Goal: Find contact information: Find contact information

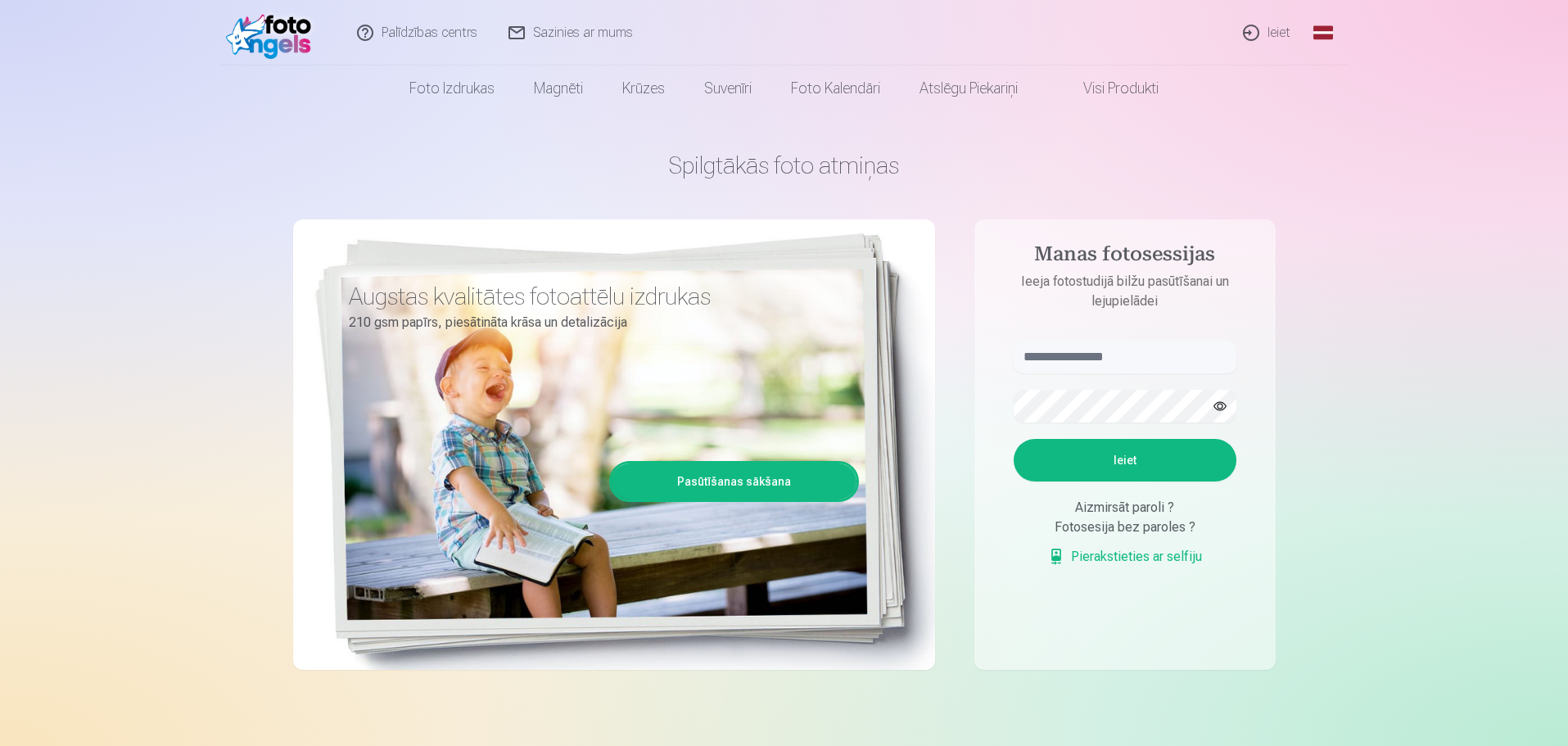
click at [616, 35] on link "Sazinies ar mums" at bounding box center [571, 33] width 156 height 66
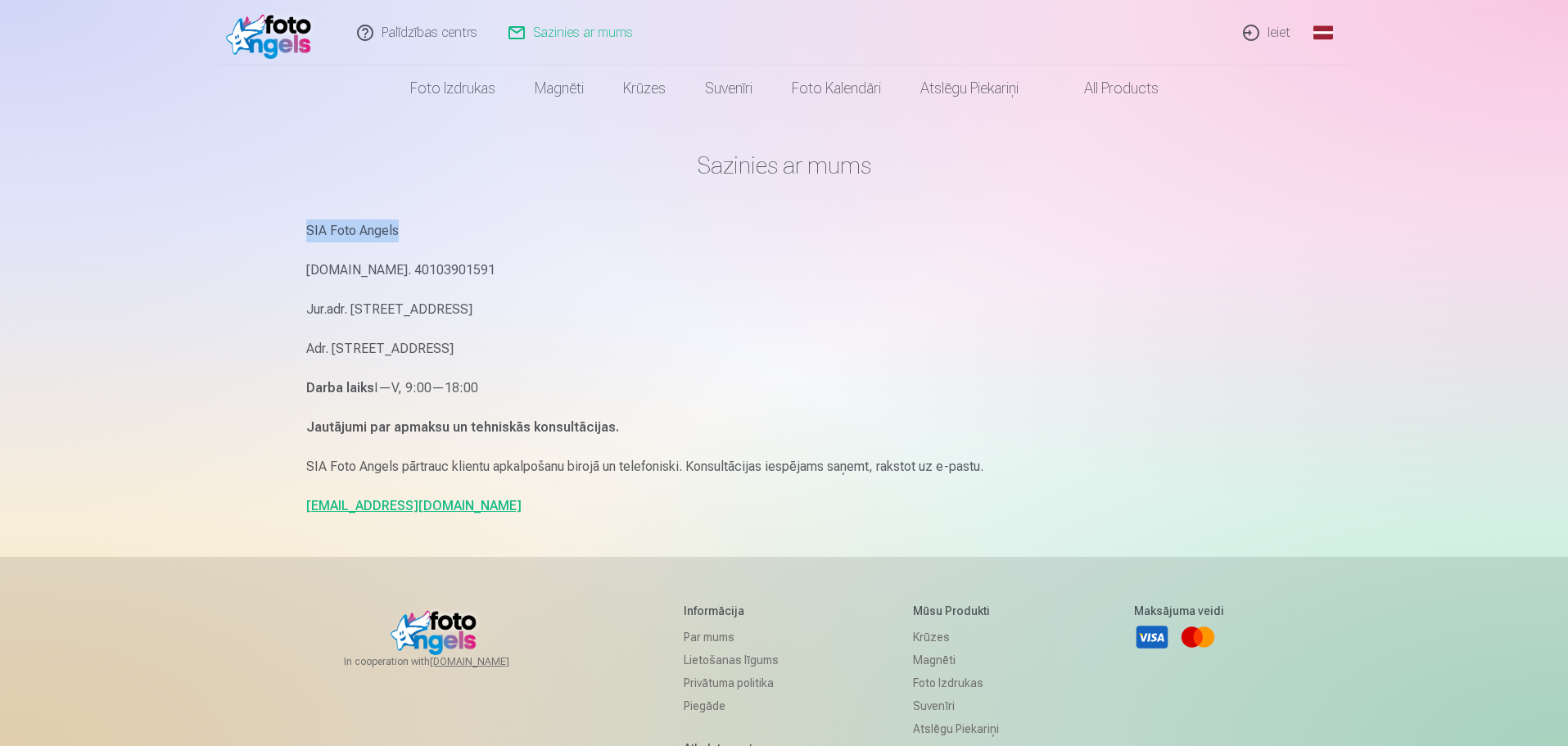
drag, startPoint x: 309, startPoint y: 219, endPoint x: 398, endPoint y: 232, distance: 89.9
click at [398, 232] on main "Sazinies ar mums SIA Foto Angels Reg.Nr. 40103901591 Jur.adr. Rīga, Dzelzavas i…" at bounding box center [784, 334] width 956 height 445
copy p "SIA Foto Angels"
click at [539, 213] on main "Sazinies ar mums SIA Foto Angels Reg.Nr. 40103901591 Jur.adr. Rīga, Dzelzavas i…" at bounding box center [784, 334] width 956 height 445
